Goal: Task Accomplishment & Management: Use online tool/utility

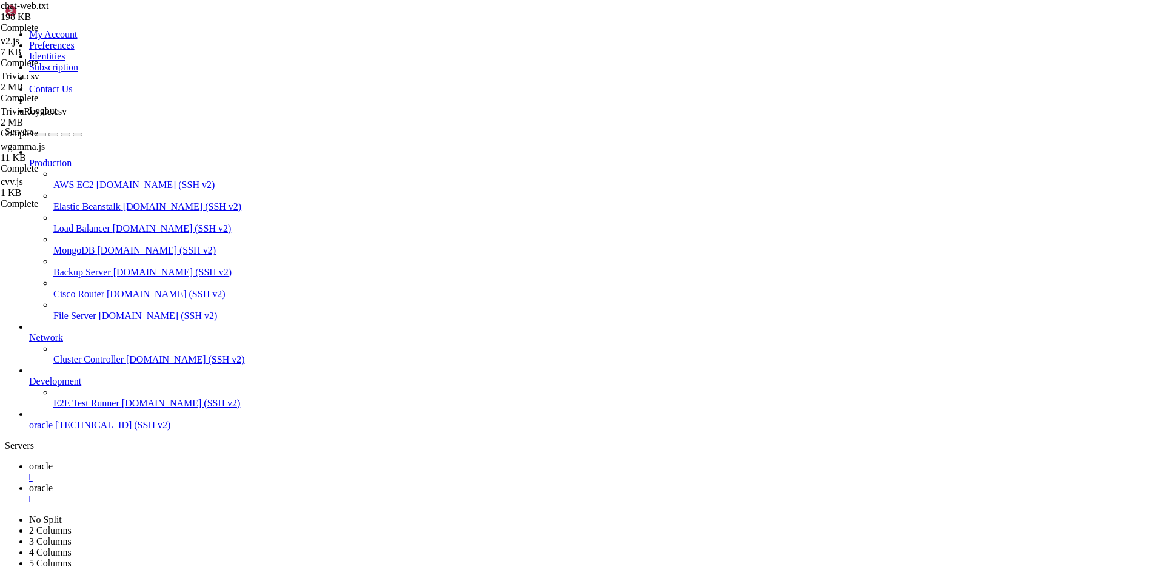
scroll to position [5, 1]
click at [250, 483] on link "oracle " at bounding box center [594, 494] width 1130 height 22
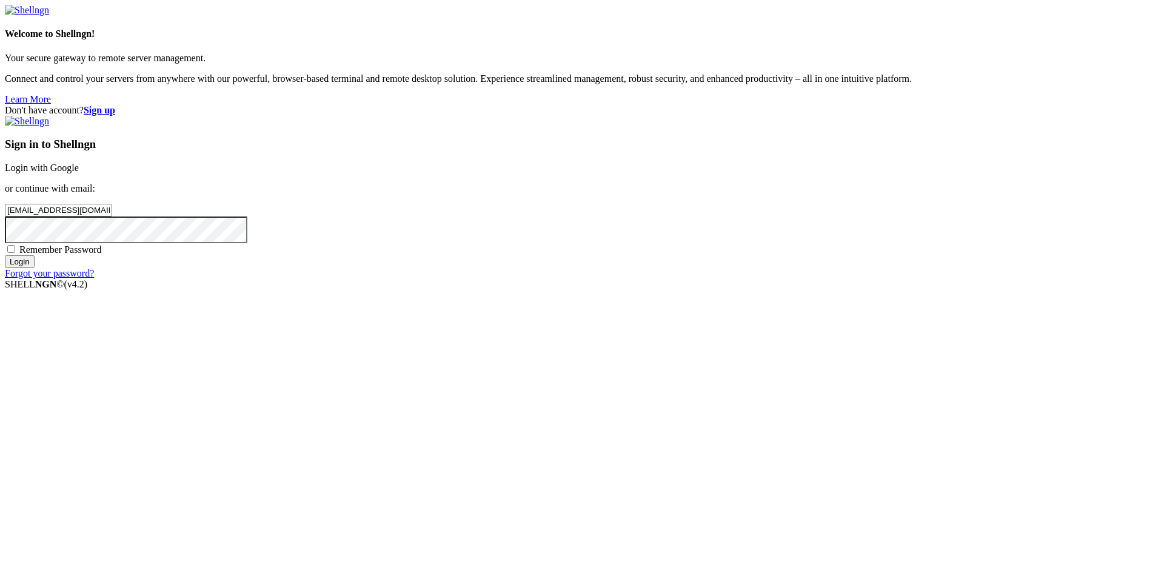
click at [677, 255] on div "Remember Password" at bounding box center [582, 249] width 1155 height 12
click at [102, 255] on span "Remember Password" at bounding box center [60, 249] width 82 height 10
click at [15, 253] on input "Remember Password" at bounding box center [11, 249] width 8 height 8
checkbox input "true"
click at [35, 268] on input "Login" at bounding box center [20, 261] width 30 height 13
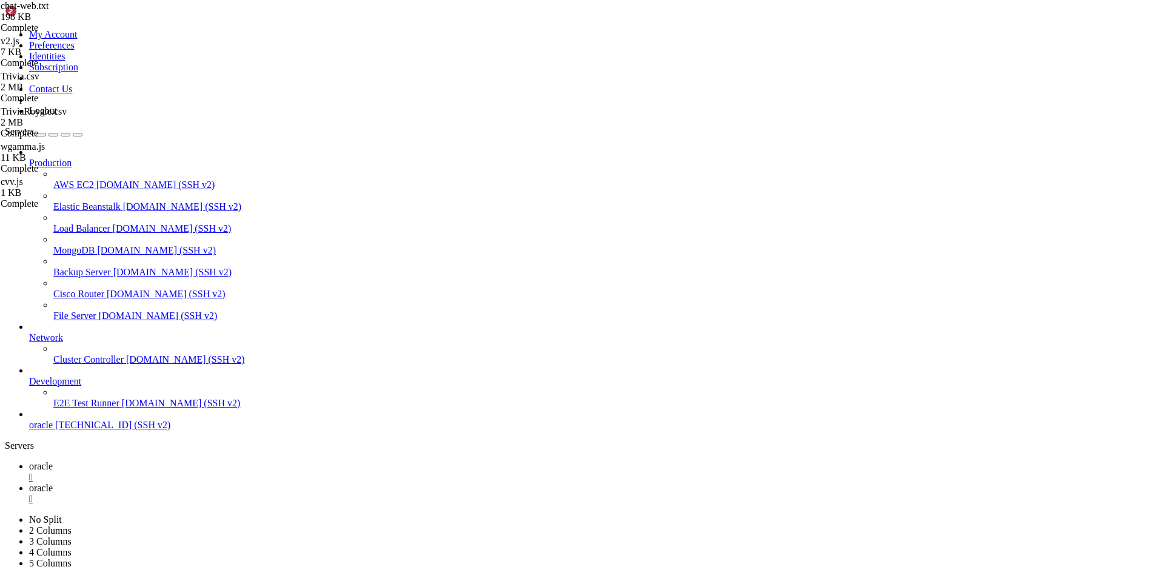
scroll to position [4268, 0]
click at [236, 483] on link "oracle " at bounding box center [594, 494] width 1130 height 22
click at [53, 461] on span "oracle" at bounding box center [41, 466] width 24 height 10
click at [29, 483] on icon at bounding box center [29, 488] width 0 height 10
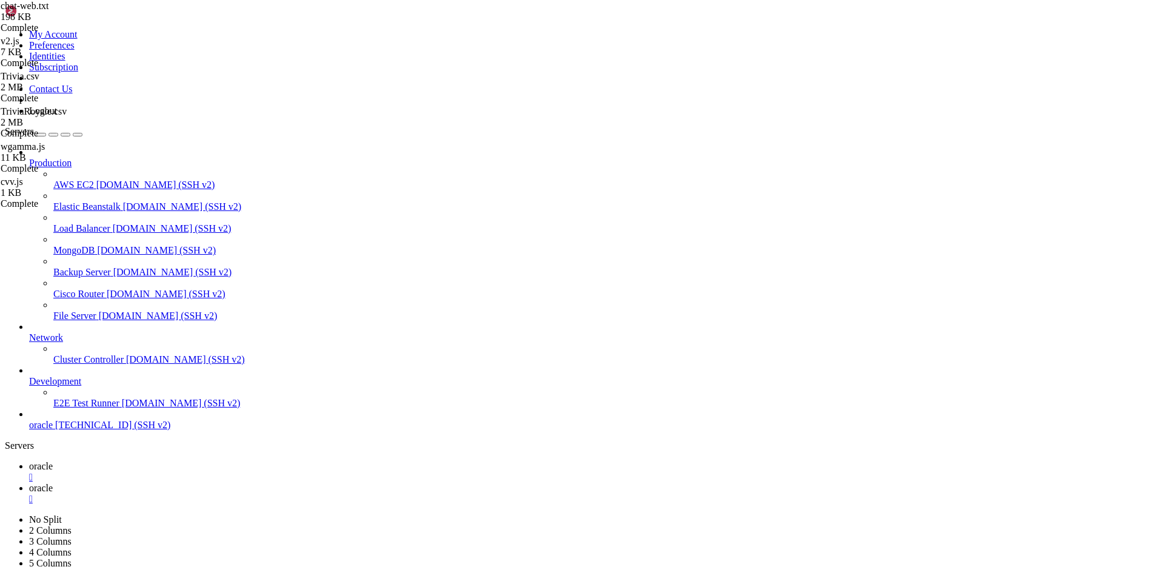
type input "/home/ubuntu/nodejs"
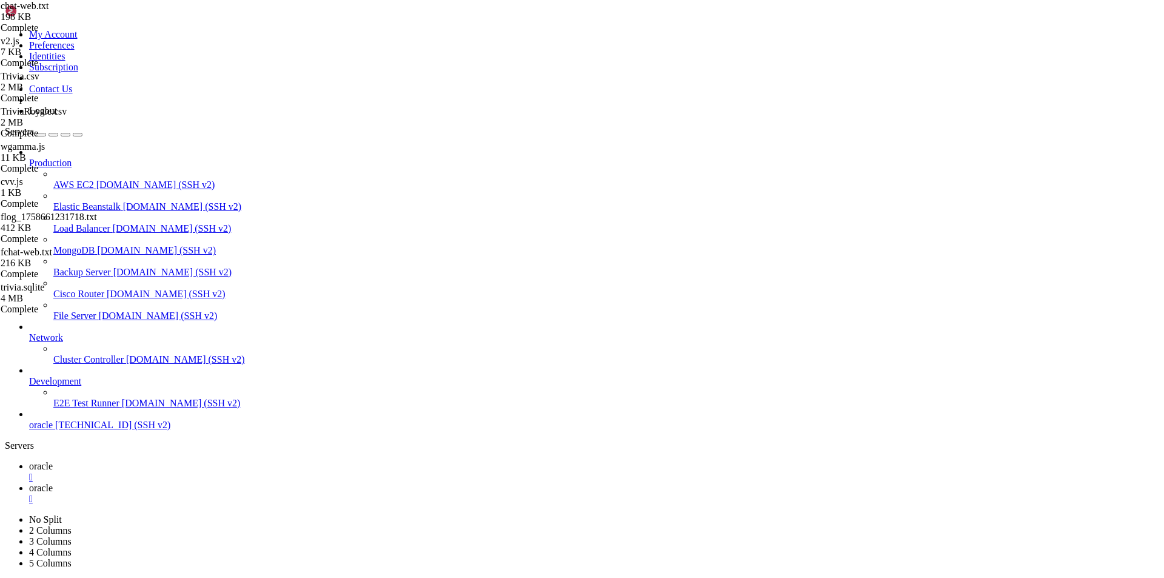
click at [53, 461] on span "oracle" at bounding box center [41, 466] width 24 height 10
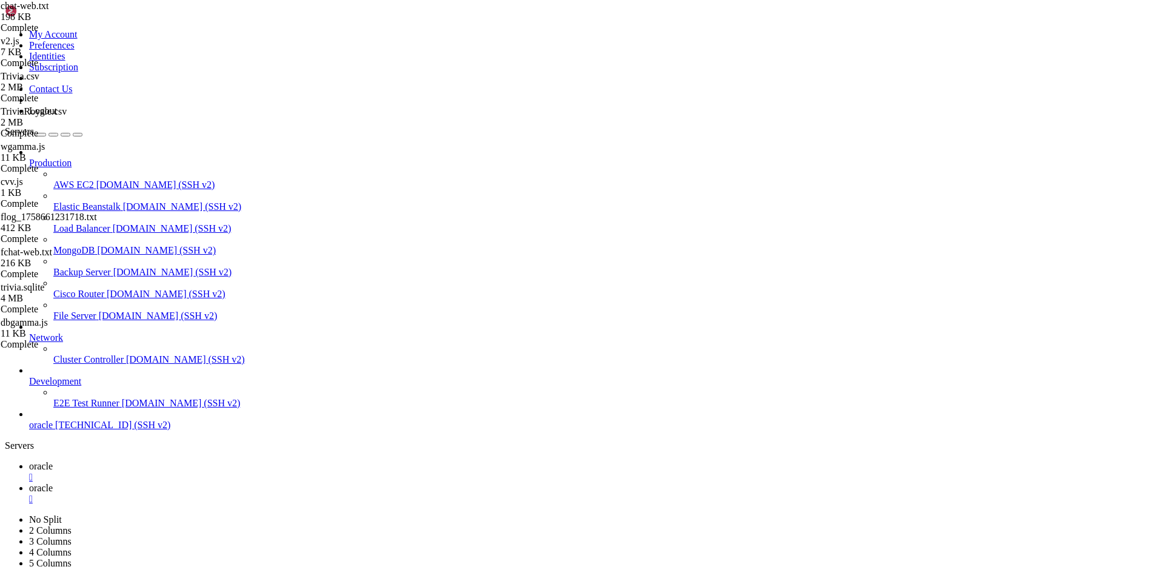
scroll to position [6506, 0]
click at [25, 431] on div "Production AWS EC2 [DOMAIN_NAME] (SSH v2) Elastic Beanstalk [DOMAIN_NAME] (SSH …" at bounding box center [582, 289] width 1155 height 284
